Goal: Transaction & Acquisition: Purchase product/service

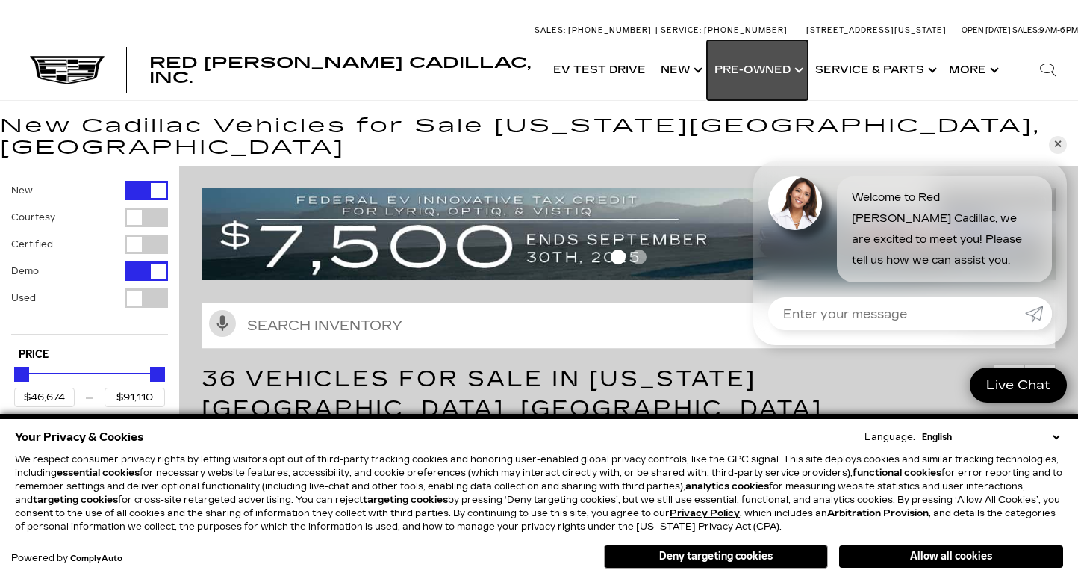
click at [760, 77] on link "Show Pre-Owned" at bounding box center [757, 70] width 101 height 60
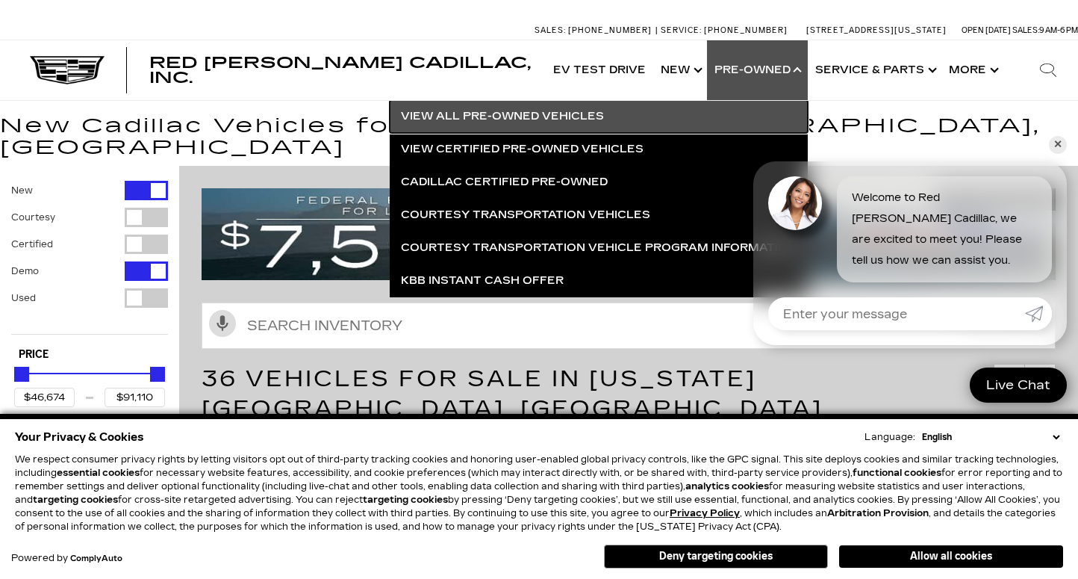
click at [566, 112] on link "View All Pre-Owned Vehicles" at bounding box center [599, 116] width 418 height 33
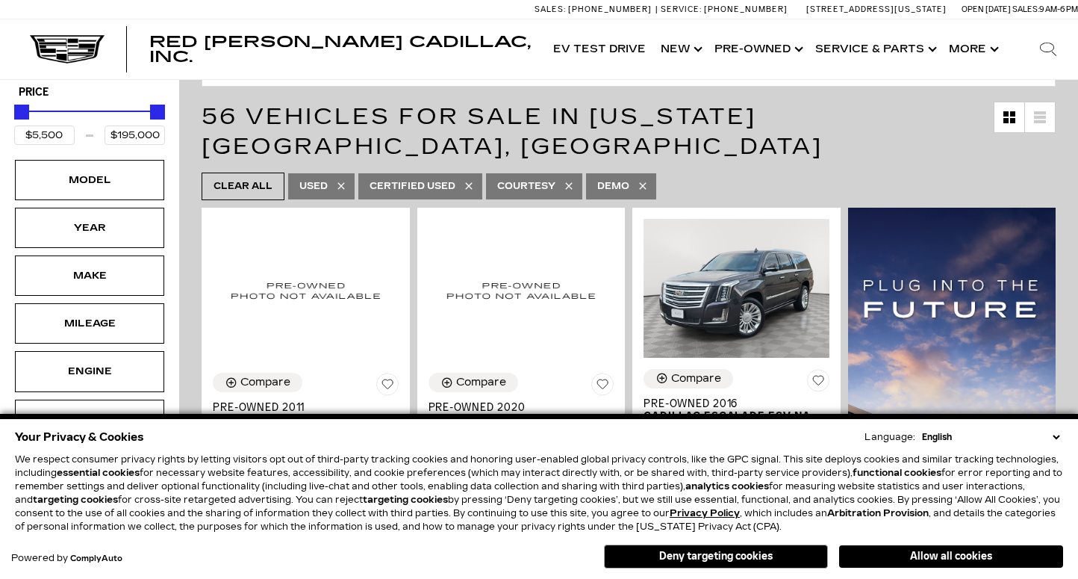
scroll to position [177, 0]
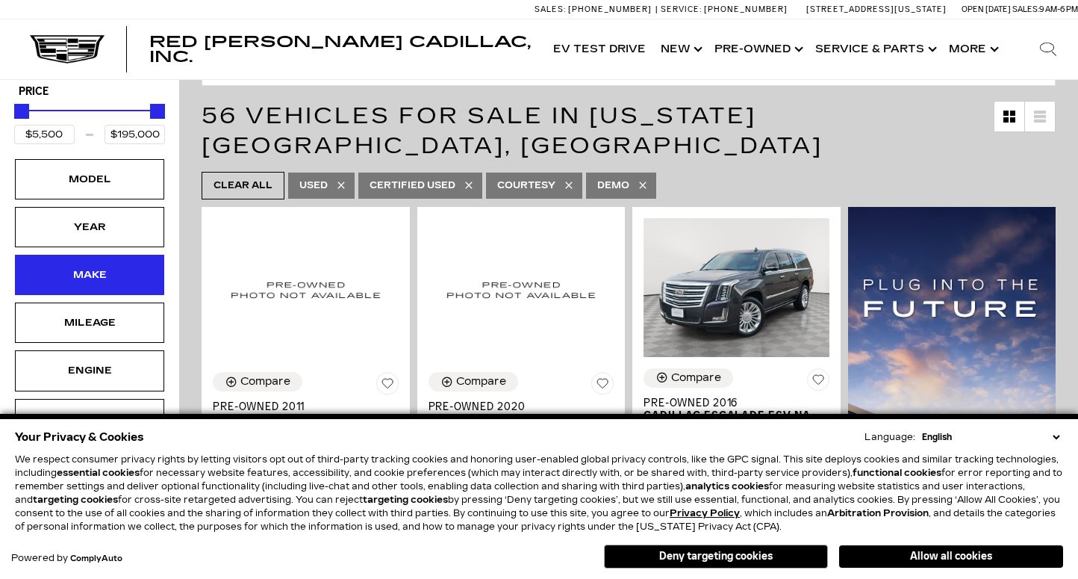
click at [91, 282] on div "Make" at bounding box center [89, 275] width 75 height 16
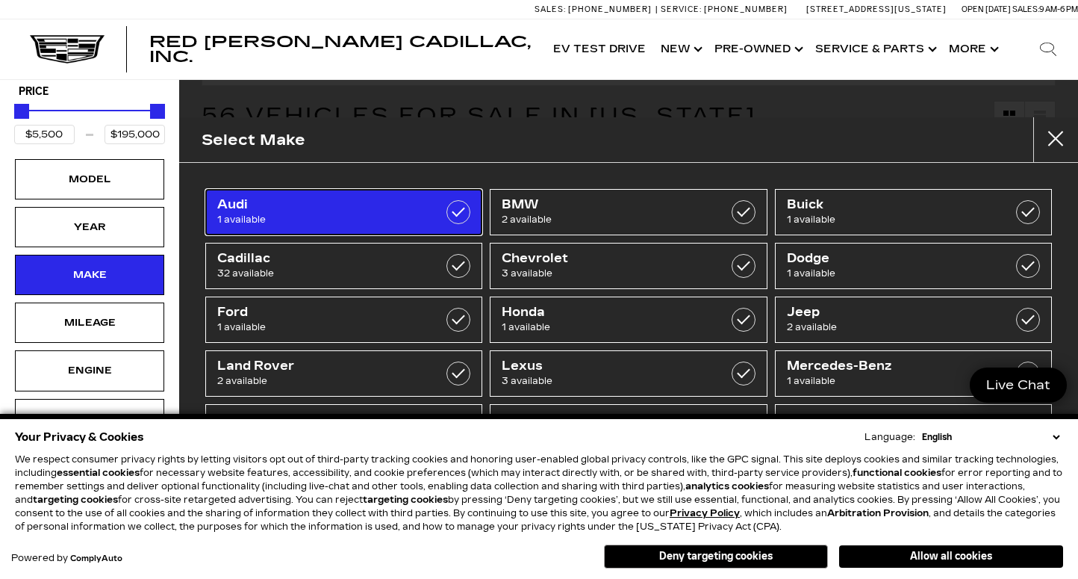
click at [397, 208] on span "Audi" at bounding box center [324, 204] width 215 height 15
type input "$19,189"
checkbox input "true"
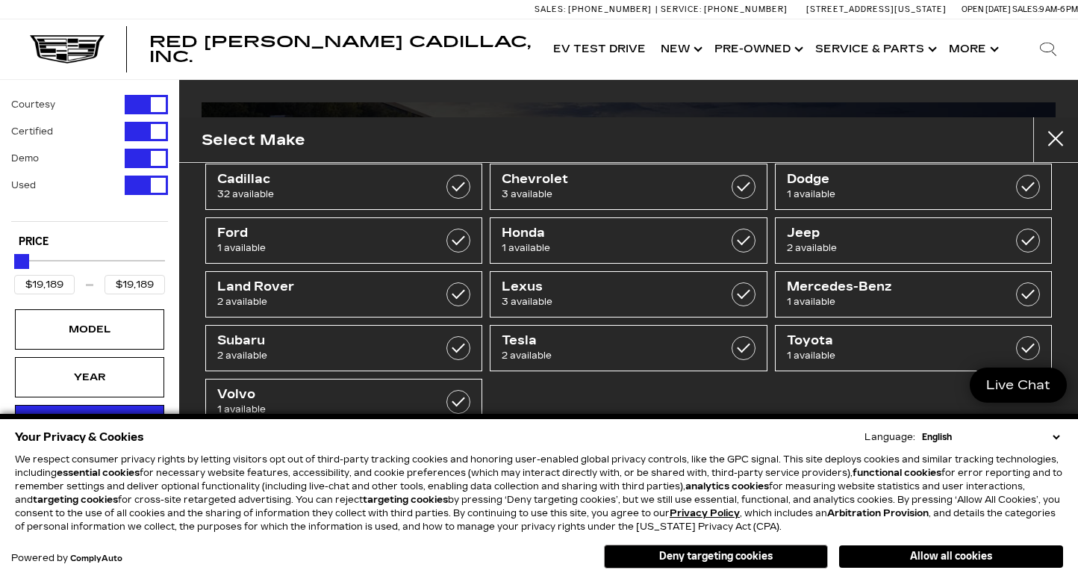
scroll to position [93, 0]
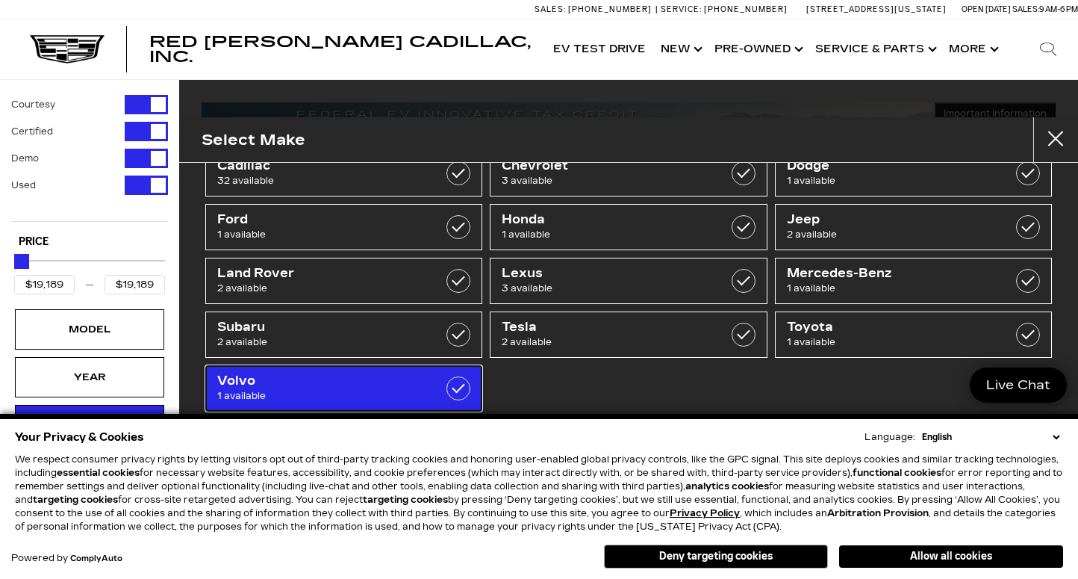
click at [431, 388] on span "1 available" at bounding box center [324, 395] width 215 height 15
type input "$55,000"
checkbox input "true"
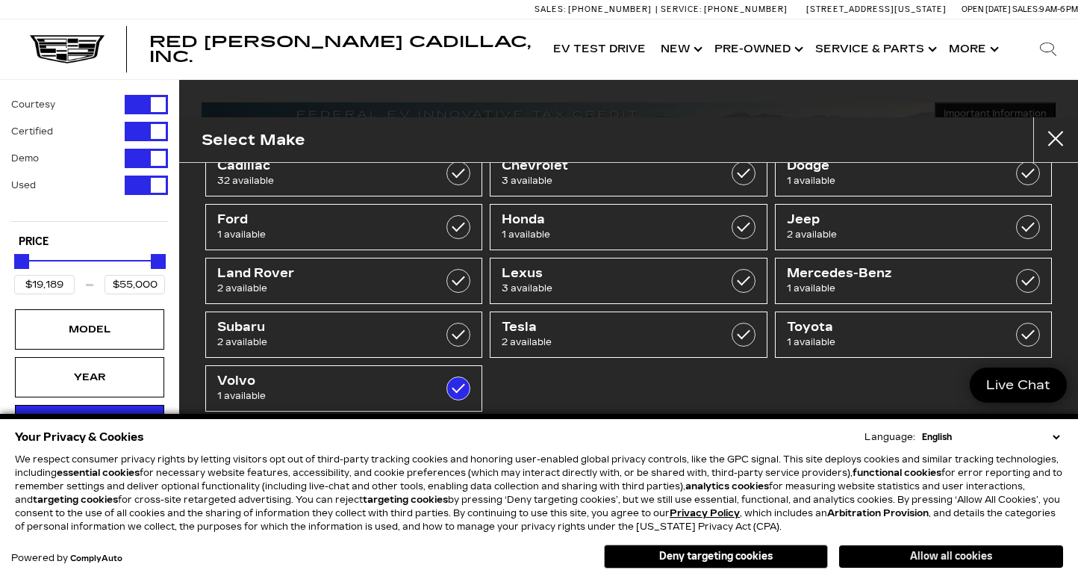
click at [953, 557] on button "Allow all cookies" at bounding box center [951, 556] width 224 height 22
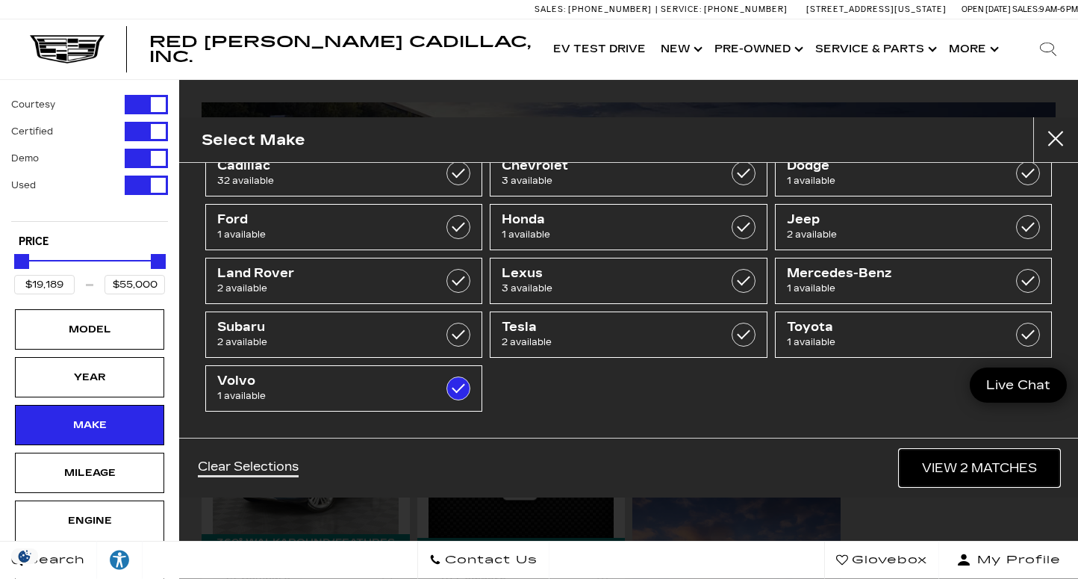
click at [943, 473] on link "View 2 Matches" at bounding box center [980, 468] width 160 height 37
